Goal: Information Seeking & Learning: Learn about a topic

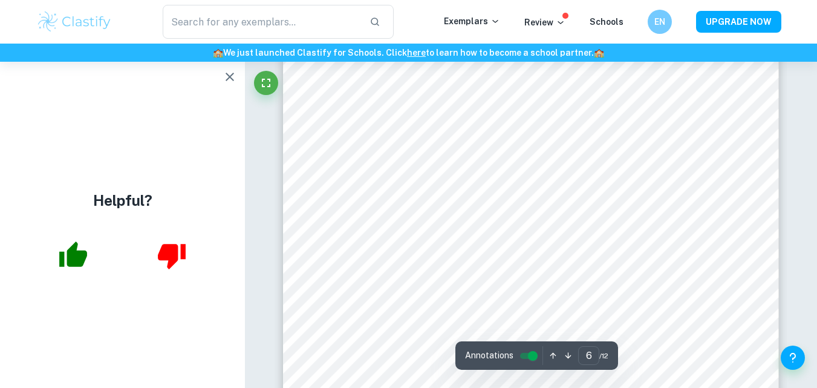
scroll to position [4032, 0]
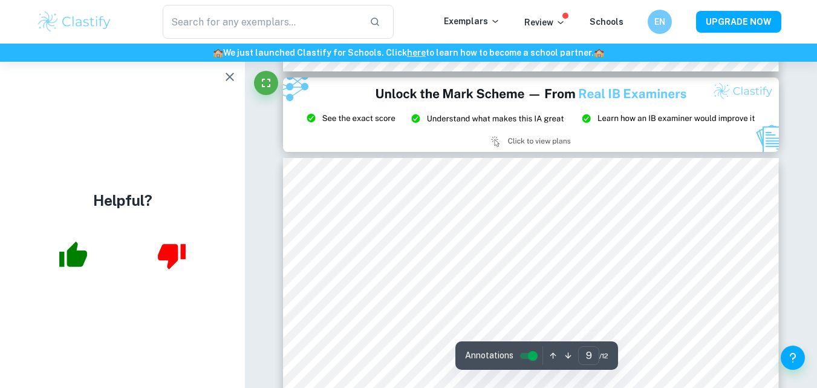
type input "8"
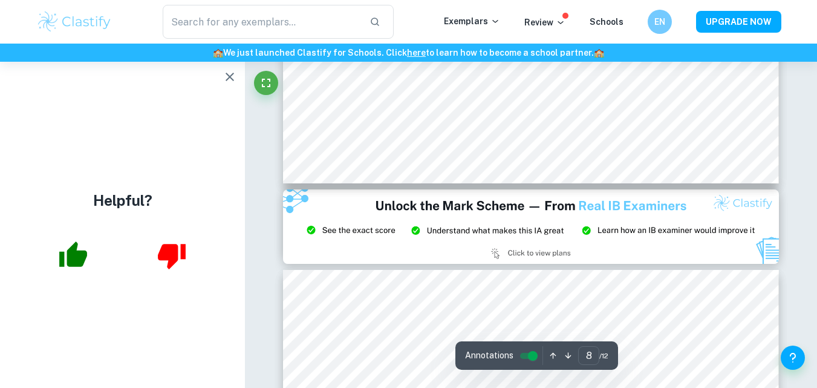
scroll to position [5700, 0]
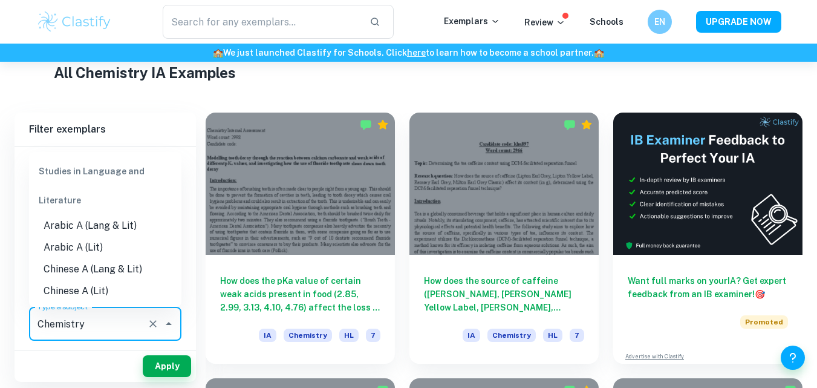
scroll to position [1417, 0]
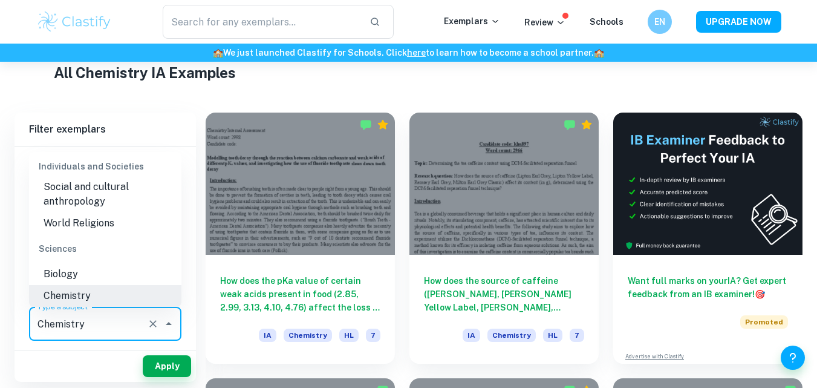
click at [128, 320] on input "Chemistry" at bounding box center [88, 323] width 108 height 23
click at [69, 291] on li "Chemistry" at bounding box center [105, 296] width 152 height 22
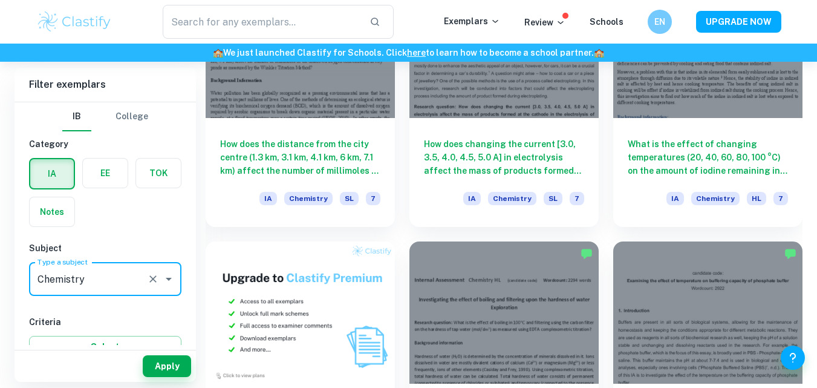
scroll to position [697, 0]
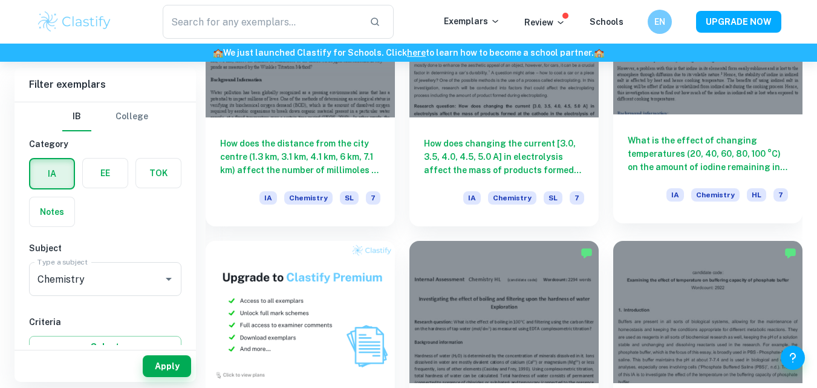
click at [661, 156] on h6 "What is the effect of changing temperatures (20, 40, 60, 80, 100 °C) on the amo…" at bounding box center [708, 154] width 160 height 40
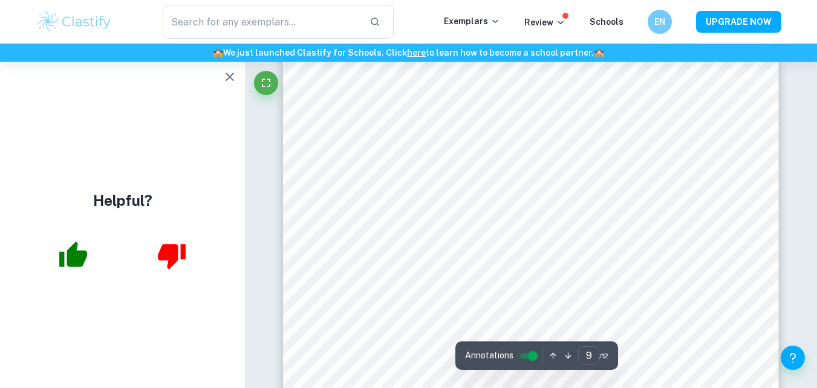
scroll to position [5685, 0]
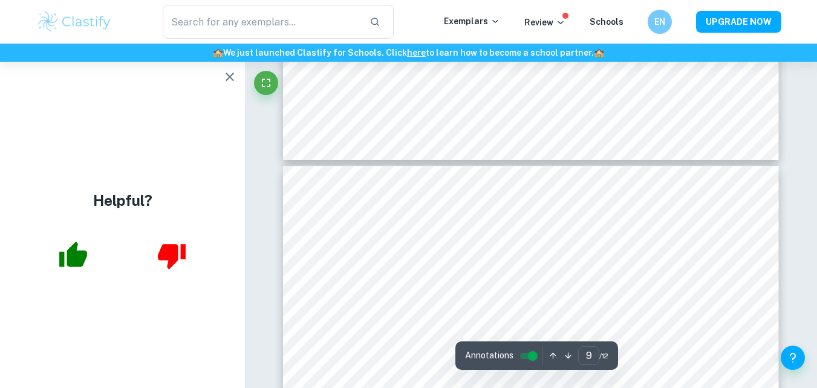
type input "10"
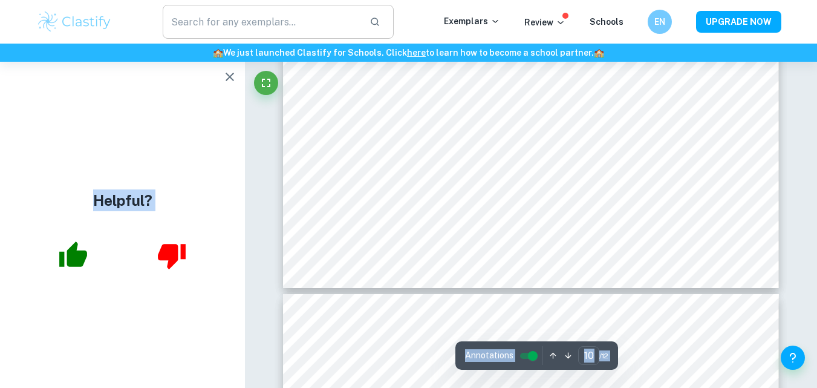
scroll to position [6491, 0]
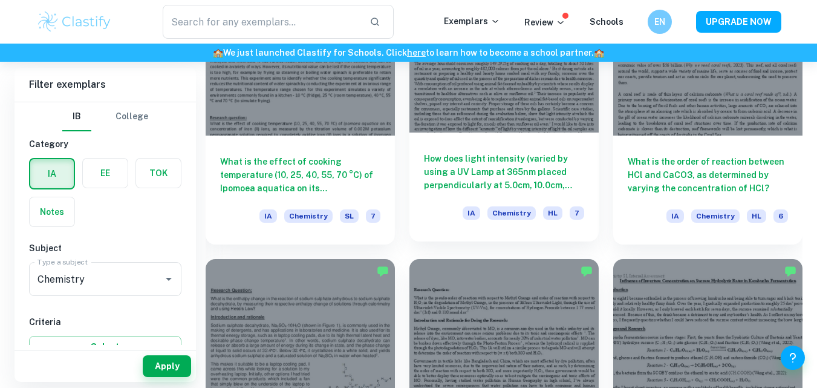
scroll to position [1210, 0]
click at [437, 168] on h6 "How does light intensity (varied by using a UV Lamp at 365nm placed perpendicul…" at bounding box center [504, 171] width 160 height 40
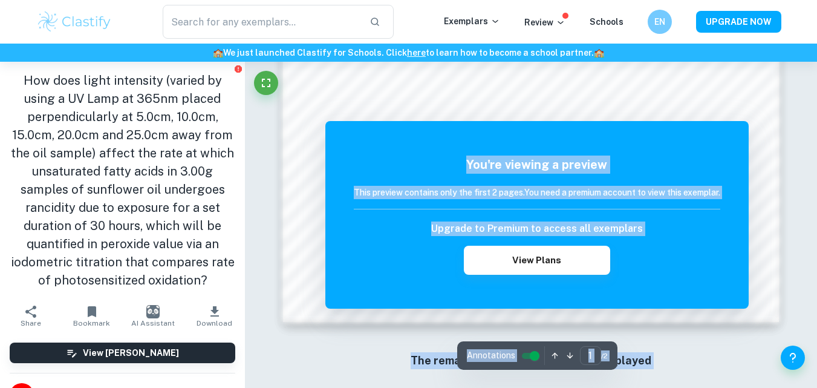
scroll to position [1177, 0]
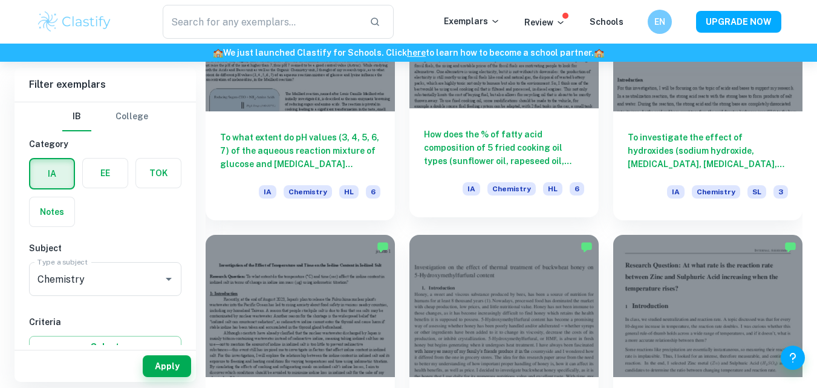
scroll to position [2825, 0]
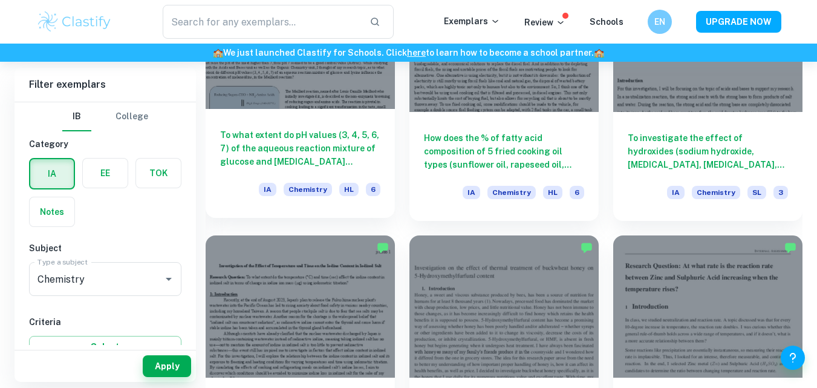
click at [310, 151] on h6 "To what extent do pH values (3, 4, 5, 6, 7) of the aqueous reaction mixture of …" at bounding box center [300, 148] width 160 height 40
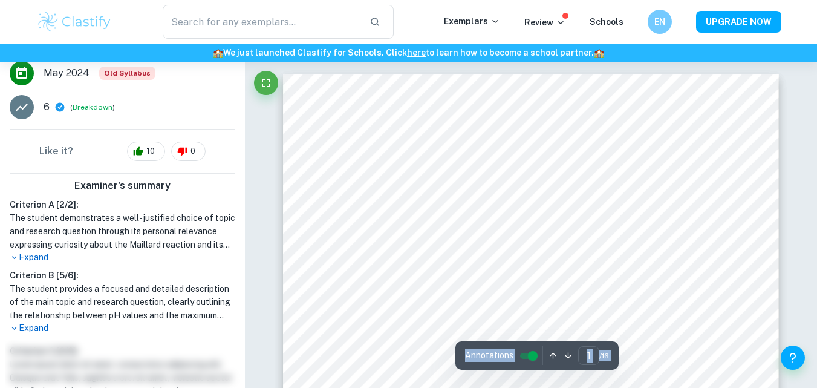
scroll to position [319, 0]
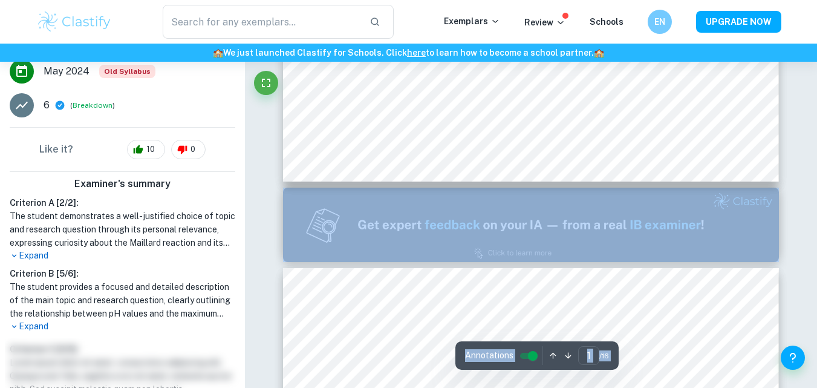
type input "2"
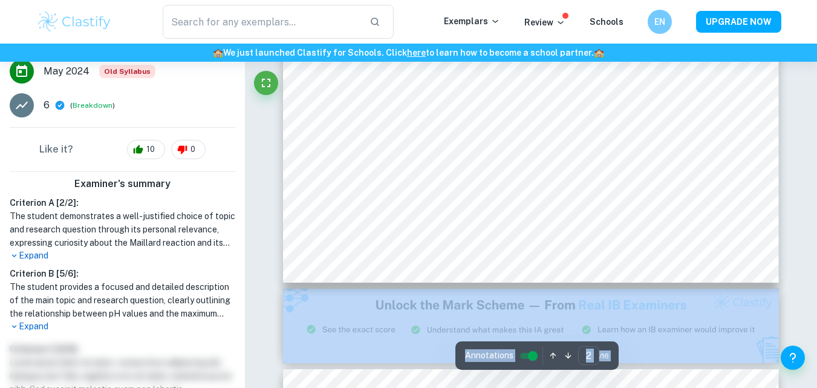
scroll to position [1160, 0]
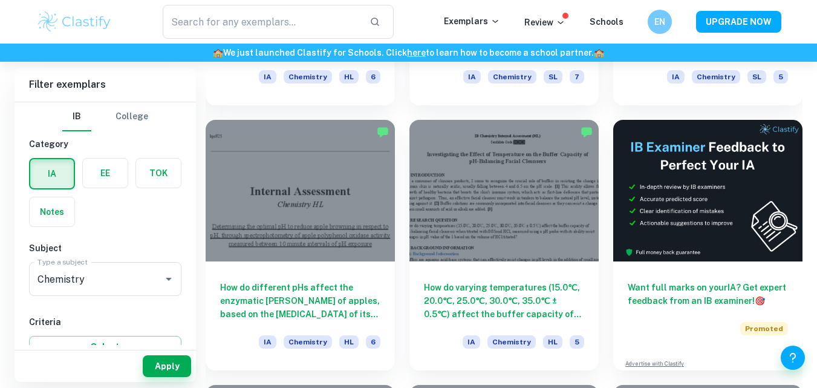
scroll to position [4533, 0]
click at [397, 263] on div "How do varying temperatures (15.0℃, 20.0℃, 25.0℃, 30.0℃, 35.0℃ ± 0.5℃) affect t…" at bounding box center [497, 237] width 204 height 265
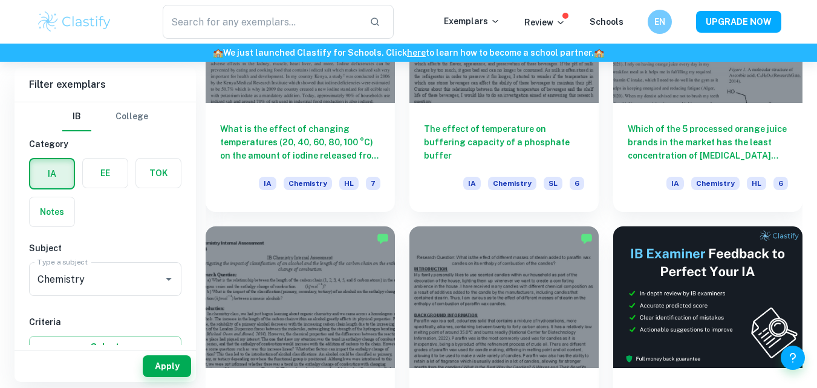
scroll to position [8671, 0]
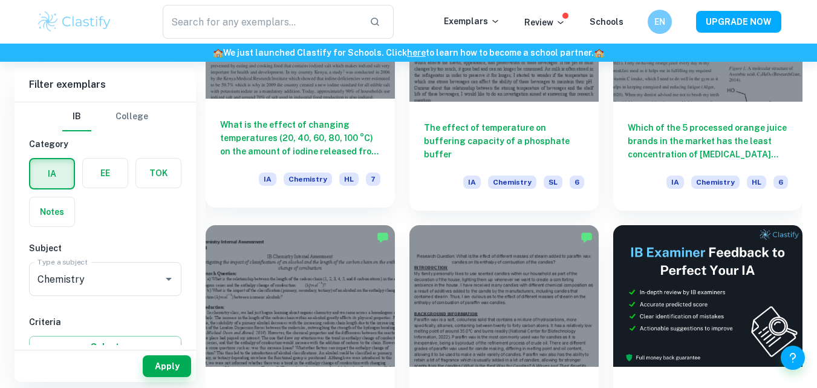
click at [307, 135] on h6 "What is the effect of changing temperatures (20, 40, 60, 80, 100 °C) on the amo…" at bounding box center [300, 138] width 160 height 40
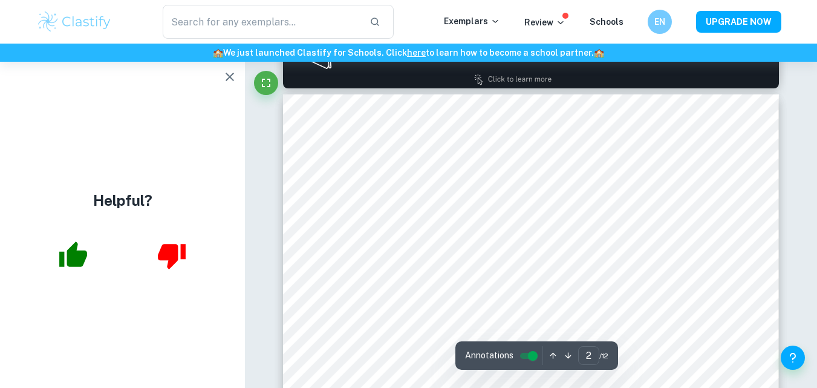
scroll to position [767, 0]
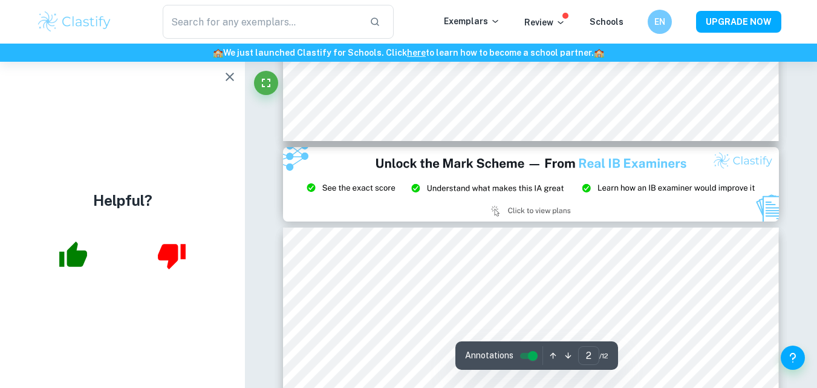
type input "3"
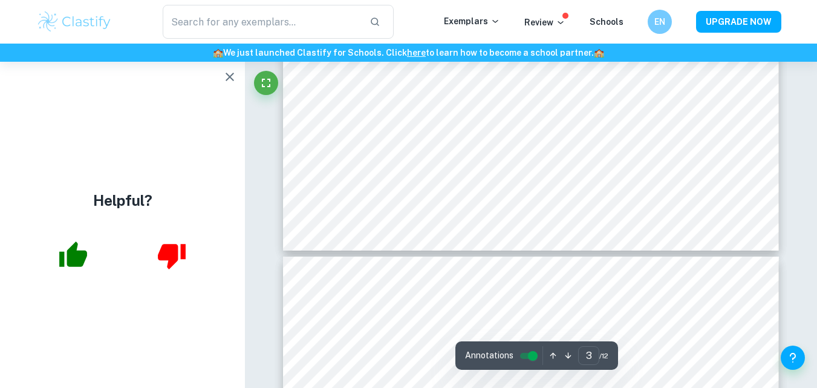
scroll to position [2100, 0]
